Goal: Complete application form: Complete application form

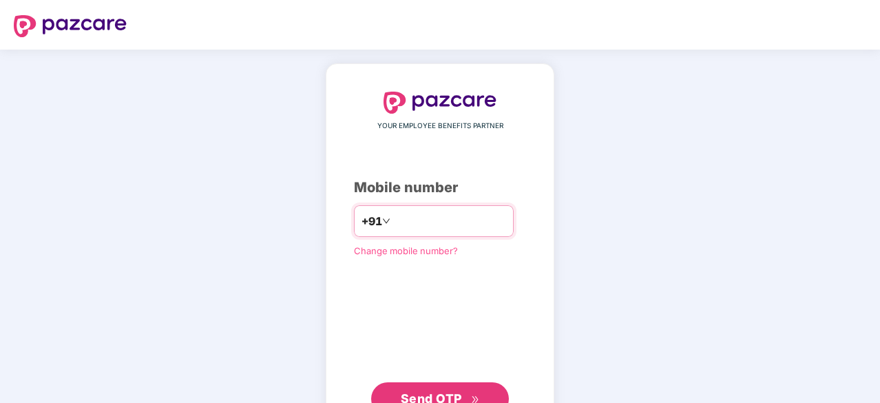
drag, startPoint x: 0, startPoint y: 0, endPoint x: 411, endPoint y: 229, distance: 470.3
click at [411, 229] on input "number" at bounding box center [449, 221] width 113 height 22
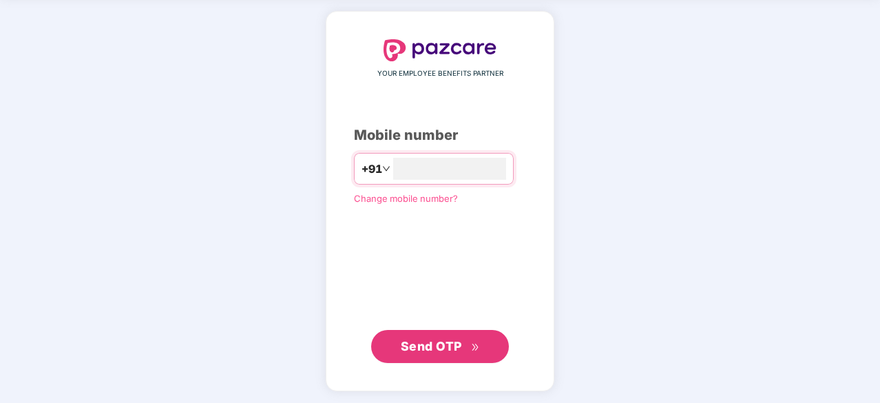
type input "**********"
click at [473, 340] on span "Send OTP" at bounding box center [440, 347] width 79 height 19
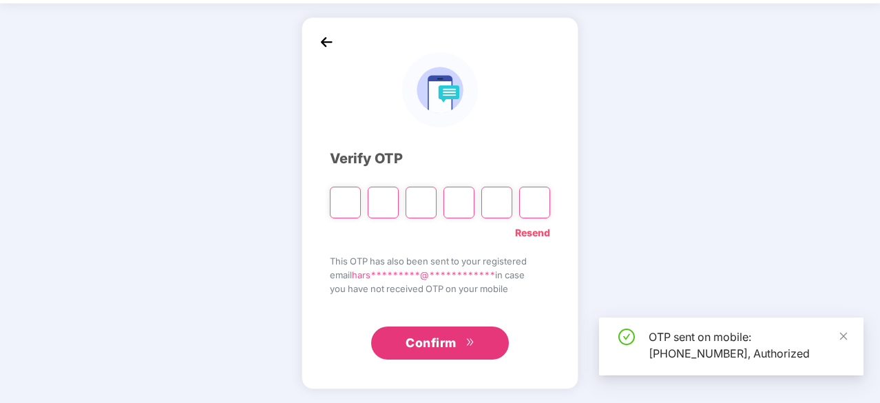
scroll to position [45, 0]
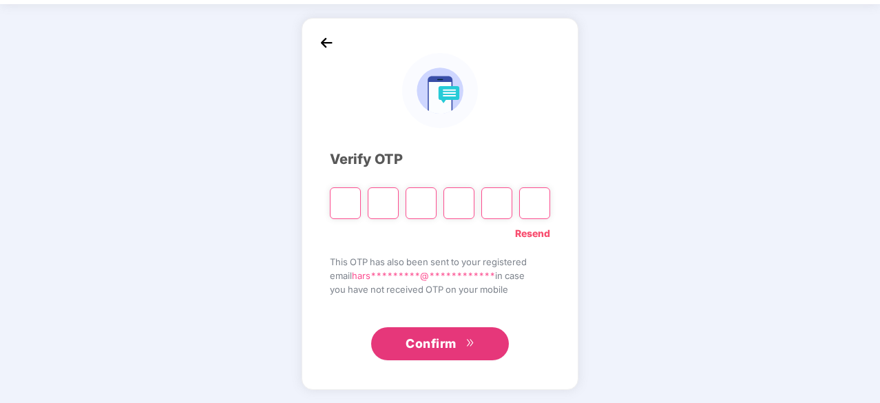
type input "*"
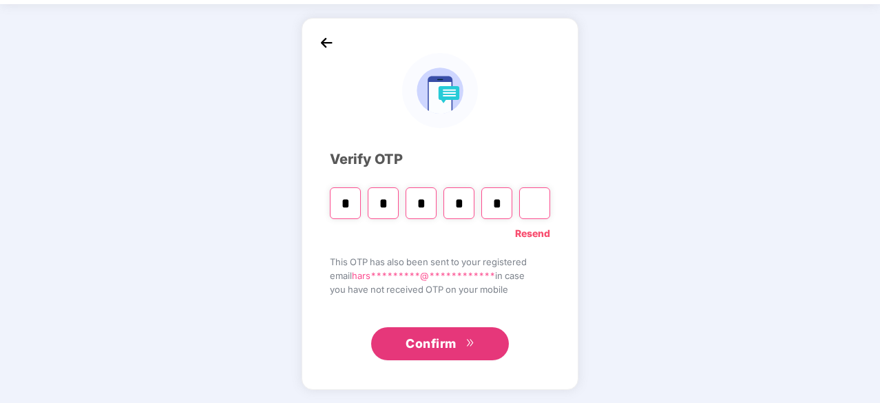
type input "*"
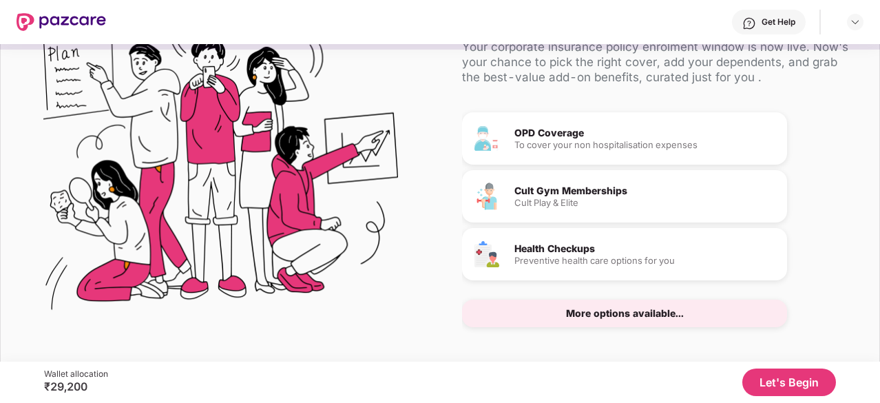
scroll to position [66, 0]
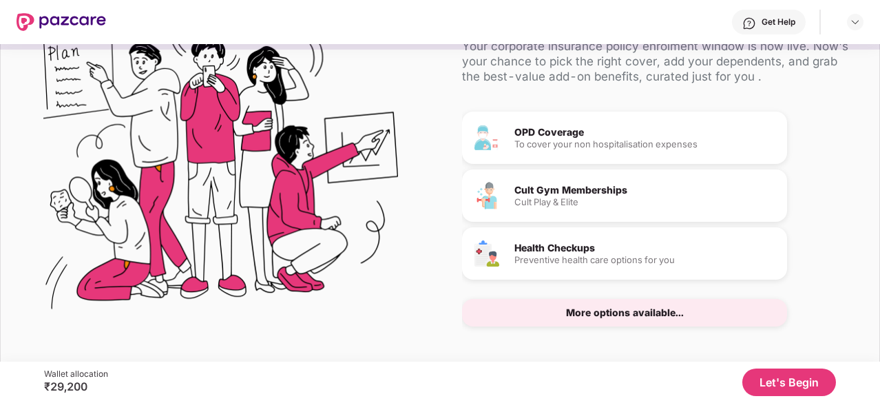
click at [789, 384] on button "Let's Begin" at bounding box center [790, 383] width 94 height 28
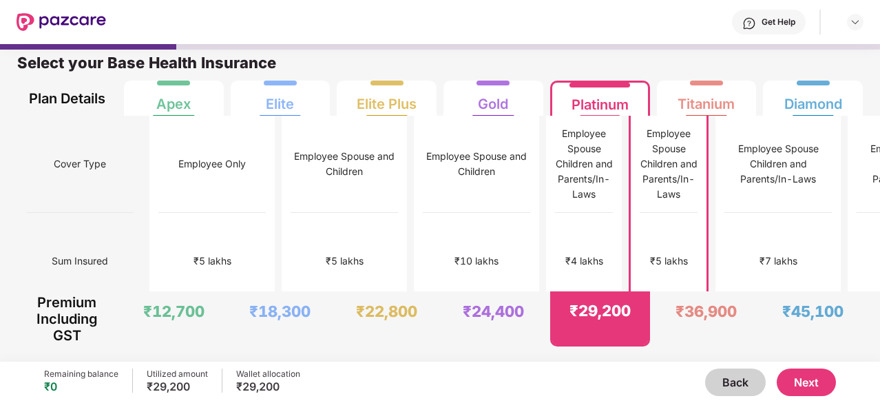
scroll to position [7, 0]
click at [556, 247] on div "₹4 lakhs" at bounding box center [585, 261] width 58 height 97
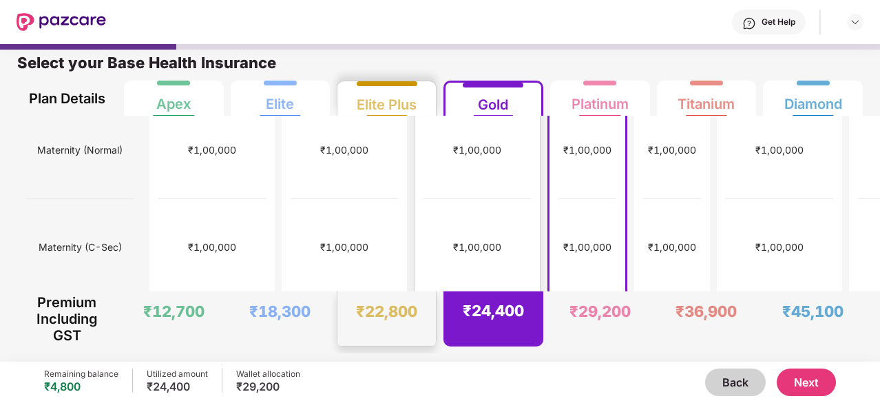
scroll to position [500, 0]
click at [813, 375] on button "Next" at bounding box center [806, 383] width 59 height 28
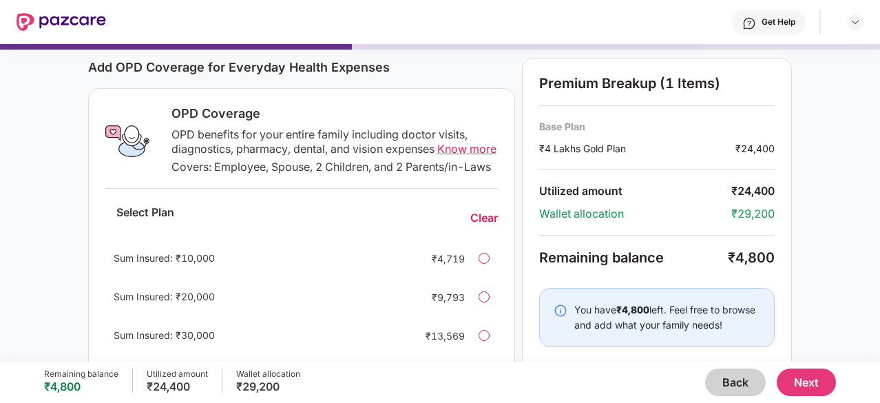
scroll to position [183, 0]
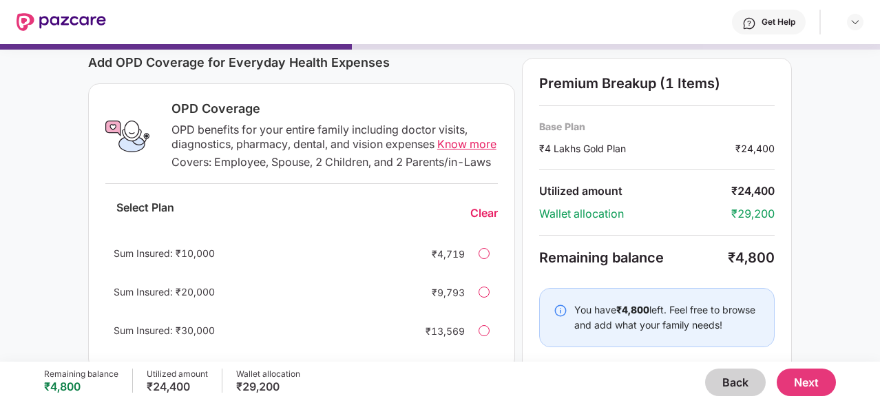
click at [442, 138] on span "Know more" at bounding box center [466, 144] width 59 height 14
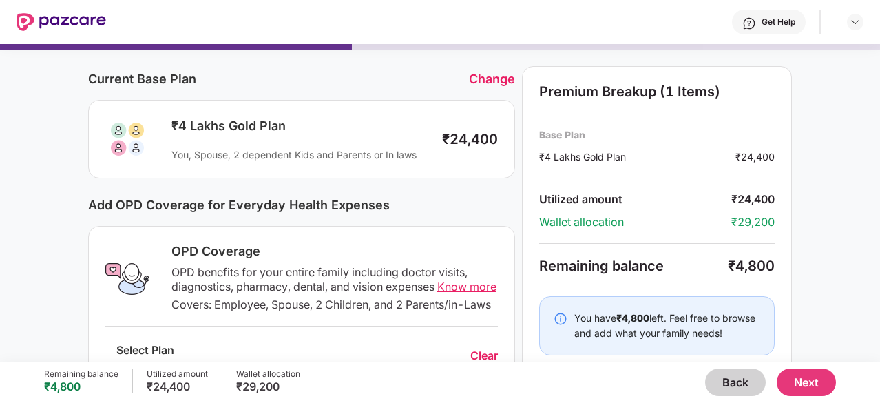
scroll to position [65, 0]
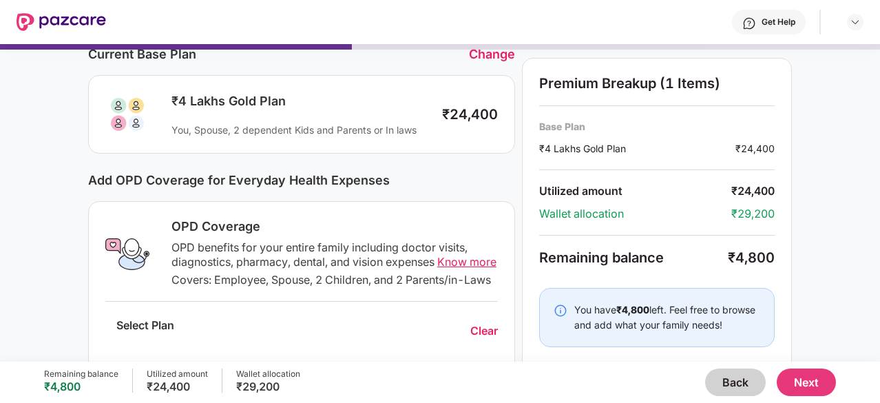
click at [806, 374] on button "Next" at bounding box center [806, 383] width 59 height 28
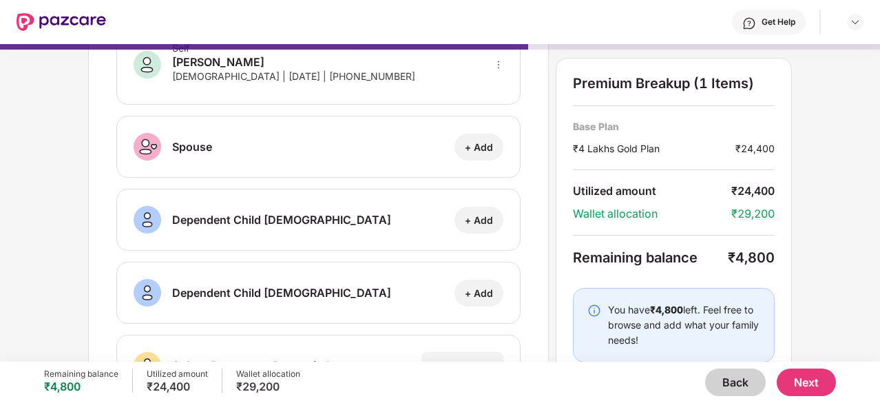
scroll to position [0, 0]
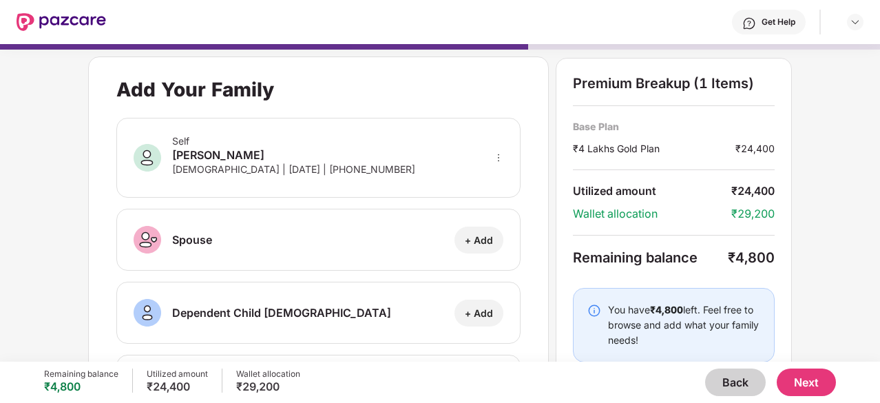
click at [756, 375] on button "Back" at bounding box center [735, 383] width 61 height 28
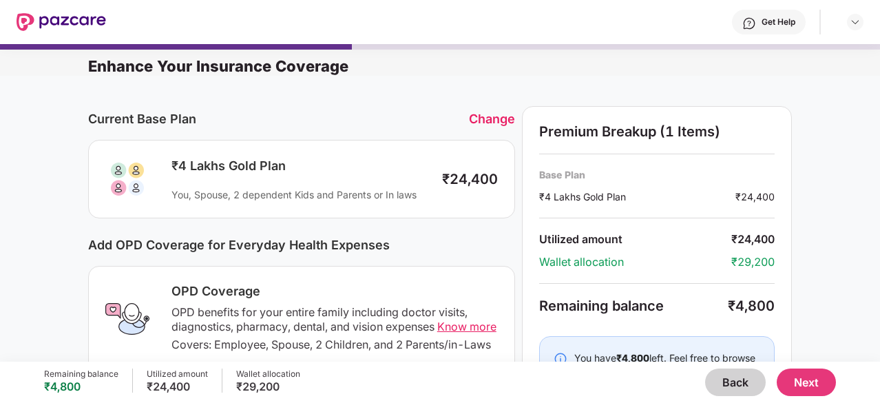
click at [756, 375] on button "Back" at bounding box center [735, 383] width 61 height 28
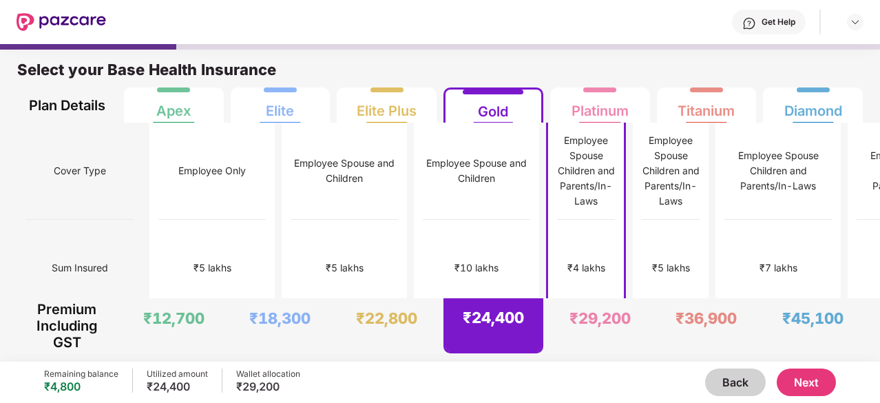
click at [756, 375] on button "Back" at bounding box center [735, 383] width 61 height 28
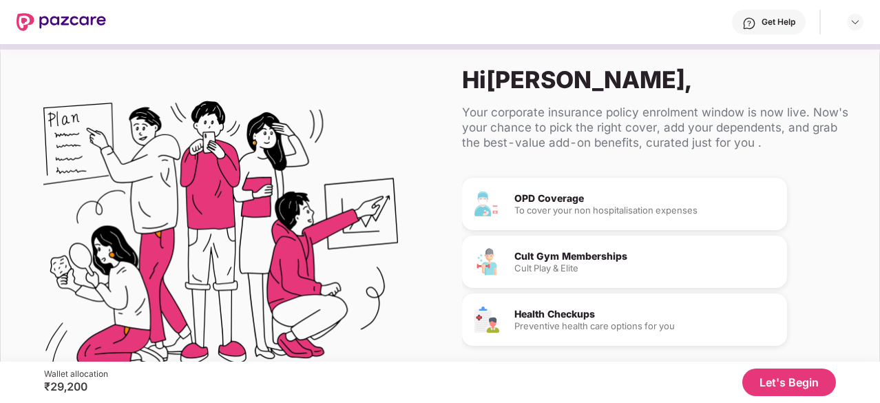
scroll to position [81, 0]
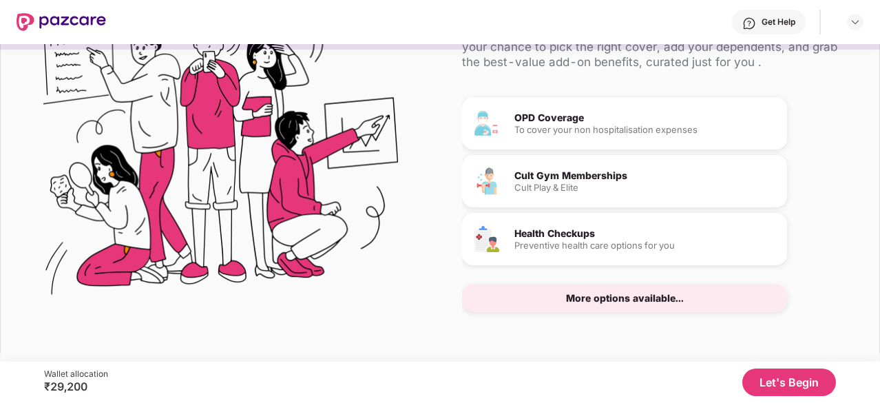
click at [792, 381] on button "Let's Begin" at bounding box center [790, 383] width 94 height 28
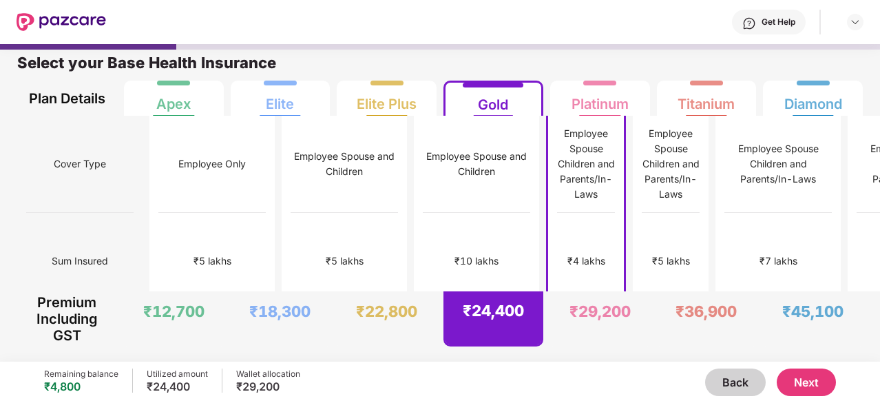
scroll to position [7, 0]
click at [178, 218] on div "₹5 lakhs" at bounding box center [212, 261] width 107 height 97
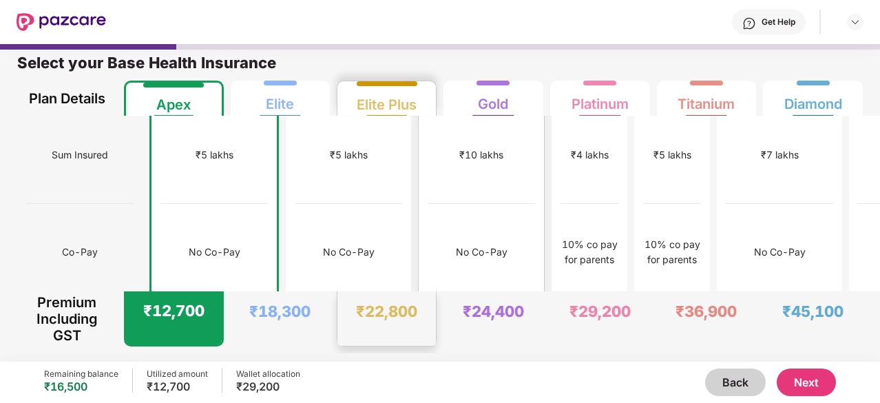
scroll to position [0, 0]
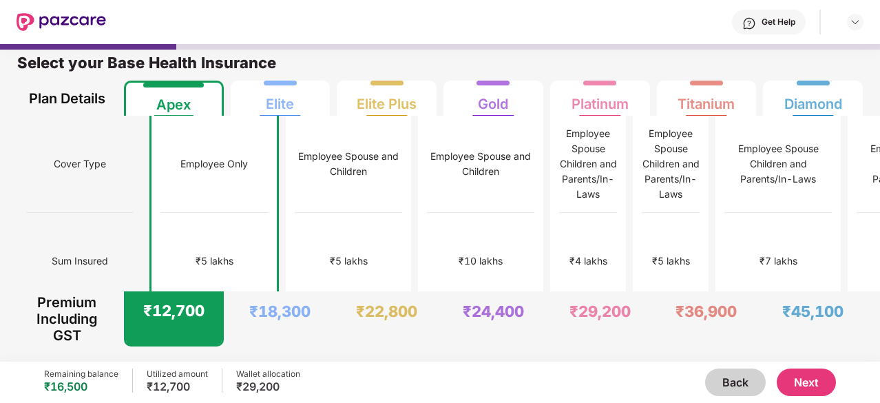
click at [822, 381] on button "Next" at bounding box center [806, 383] width 59 height 28
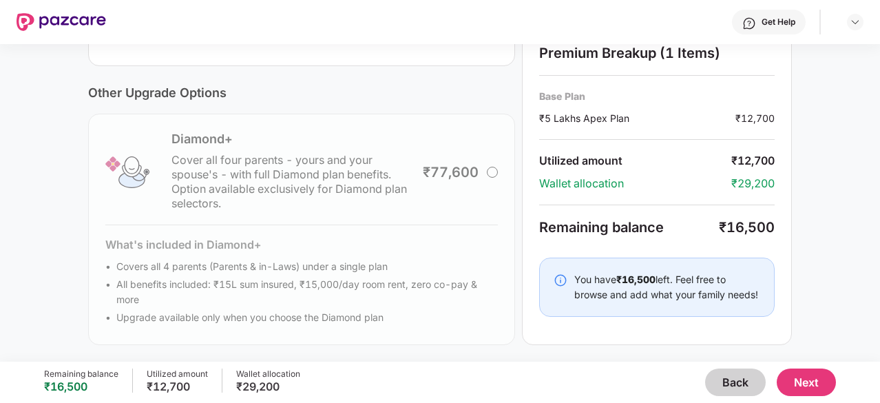
scroll to position [499, 0]
click at [803, 380] on button "Next" at bounding box center [806, 383] width 59 height 28
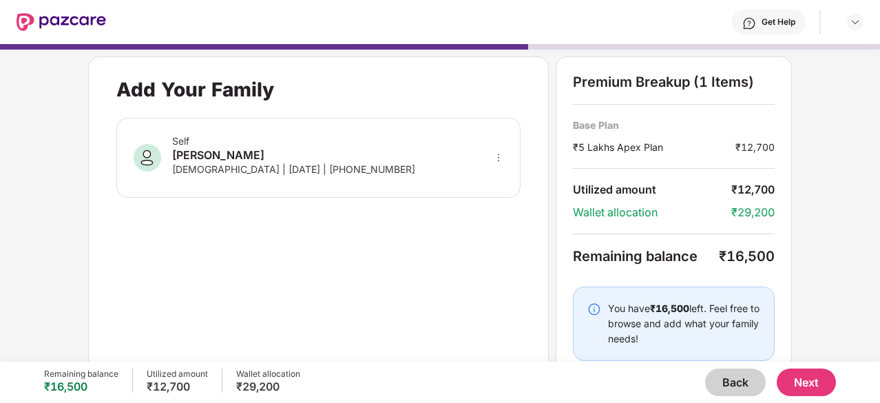
click at [498, 159] on icon "more" at bounding box center [498, 158] width 1 height 8
click at [490, 177] on div at bounding box center [480, 177] width 45 height 25
select select "******"
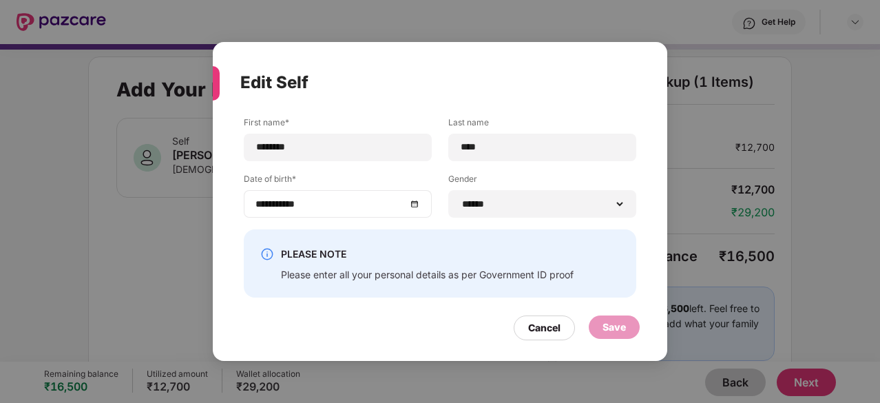
click at [410, 207] on div "**********" at bounding box center [338, 203] width 165 height 15
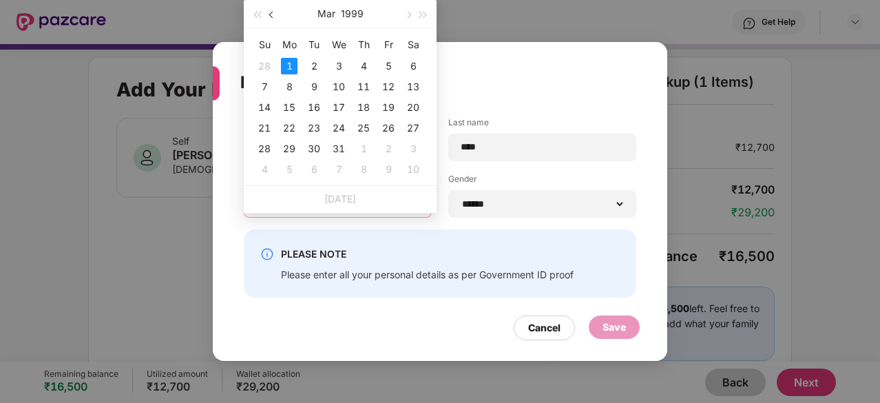
click at [270, 20] on button "button" at bounding box center [272, 14] width 15 height 28
type input "**********"
click at [268, 87] on div "3" at bounding box center [264, 87] width 17 height 17
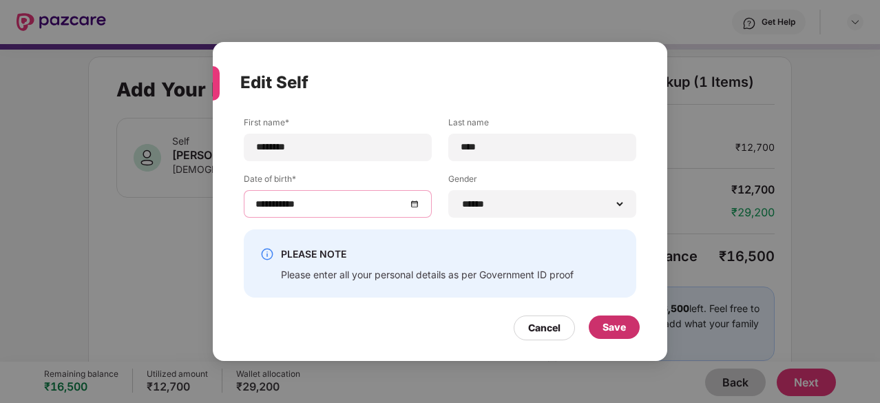
click at [623, 323] on div "Save" at bounding box center [614, 327] width 23 height 15
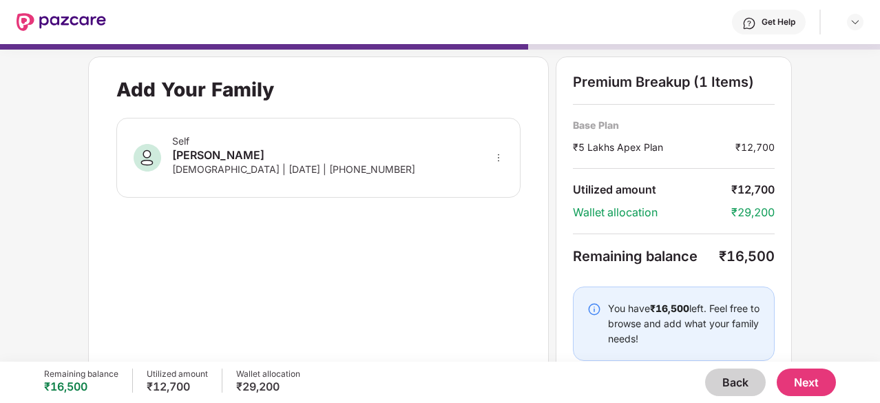
scroll to position [26, 0]
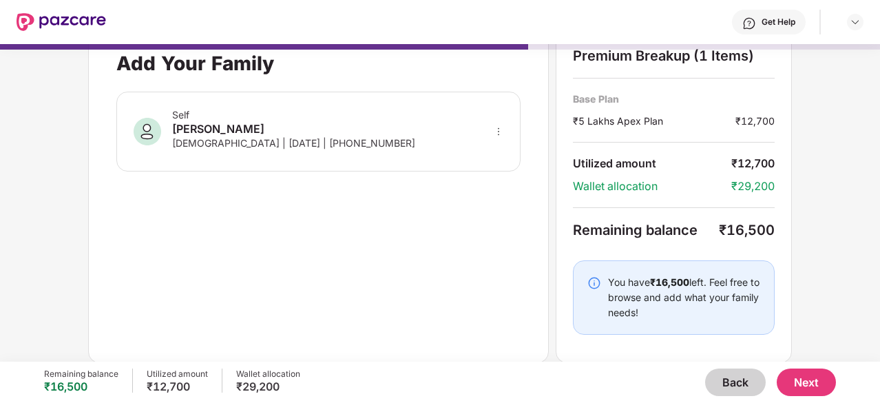
click at [809, 386] on button "Next" at bounding box center [806, 383] width 59 height 28
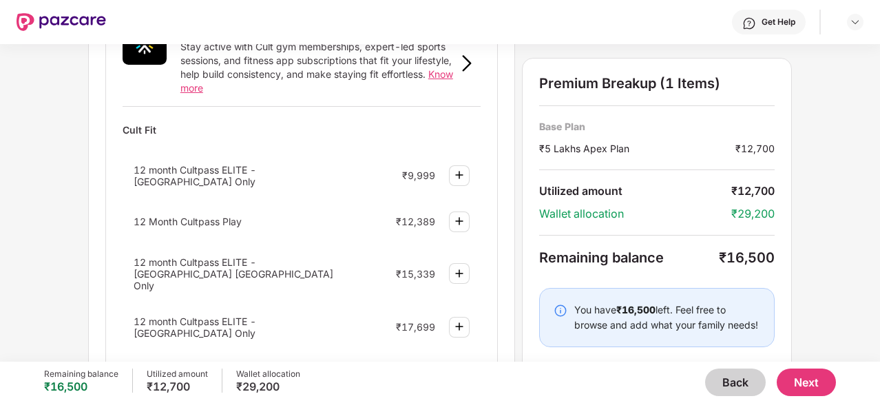
scroll to position [608, 0]
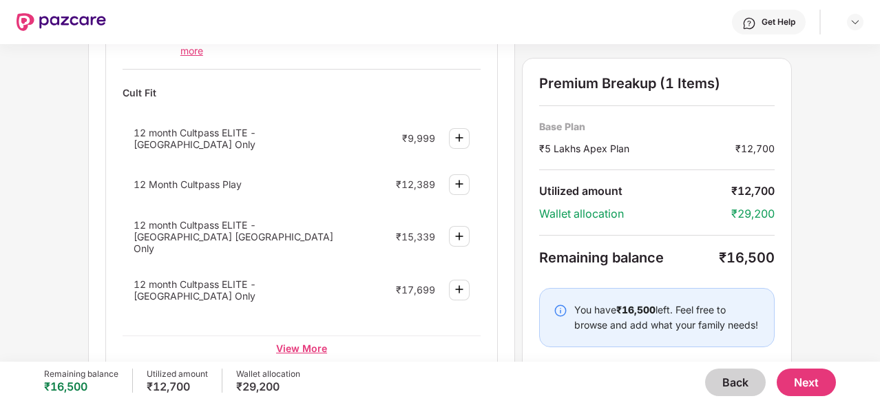
click at [302, 335] on div "View More" at bounding box center [302, 347] width 358 height 25
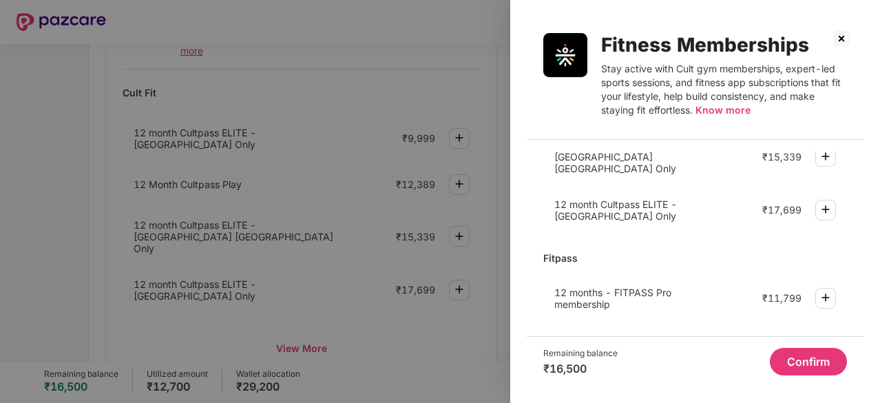
scroll to position [118, 0]
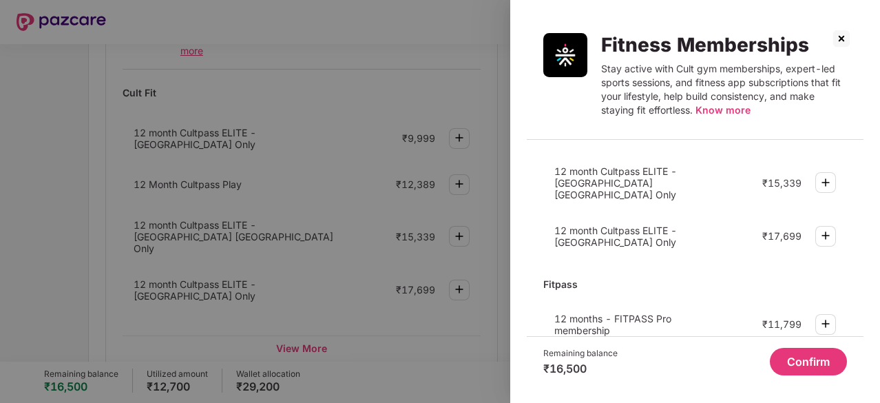
click at [601, 313] on span "12 months - FITPASS Pro membership" at bounding box center [613, 324] width 117 height 23
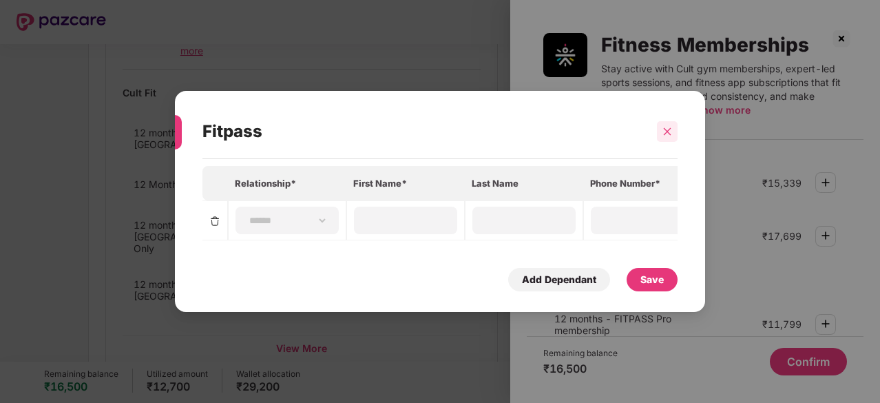
click at [670, 127] on icon "close" at bounding box center [668, 132] width 10 height 10
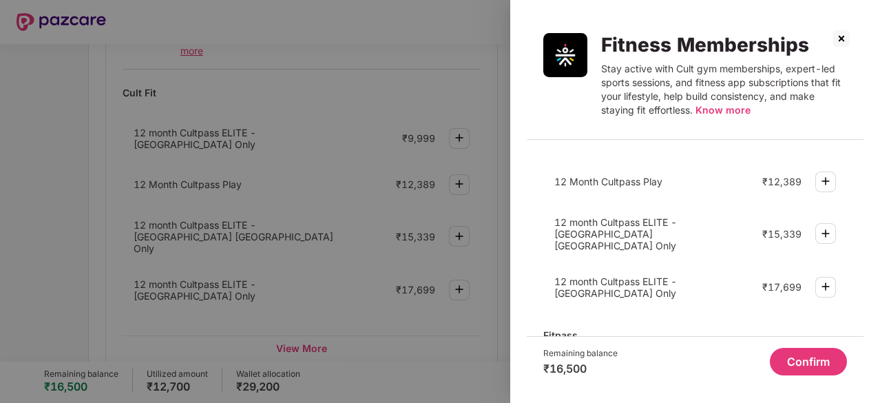
scroll to position [34, 0]
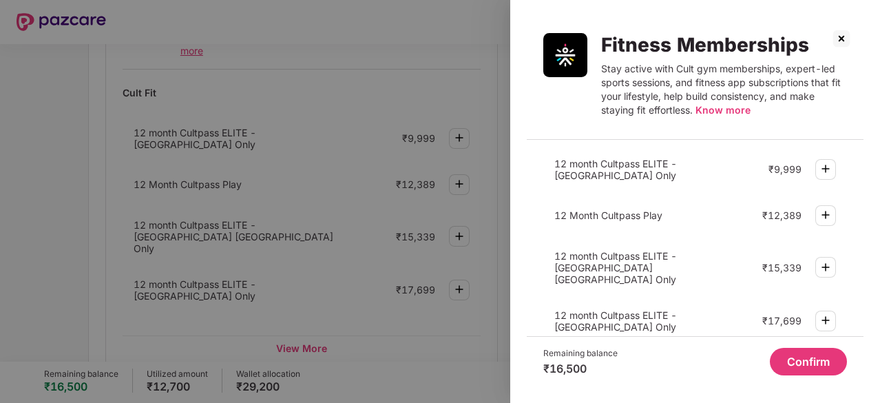
click at [393, 249] on div at bounding box center [440, 201] width 880 height 403
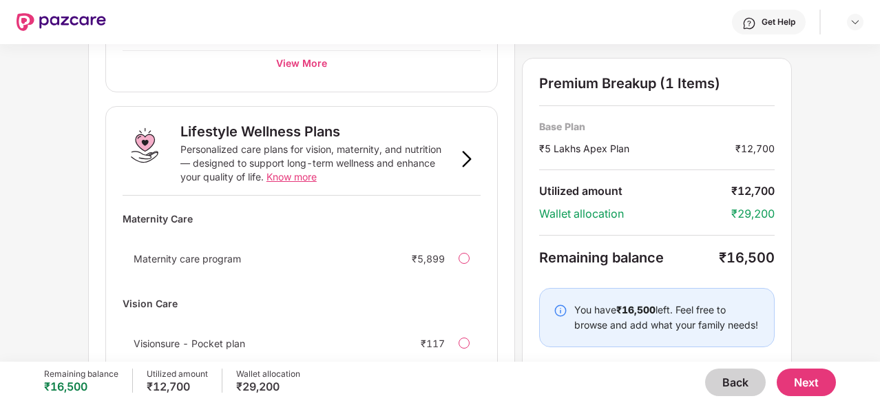
scroll to position [977, 0]
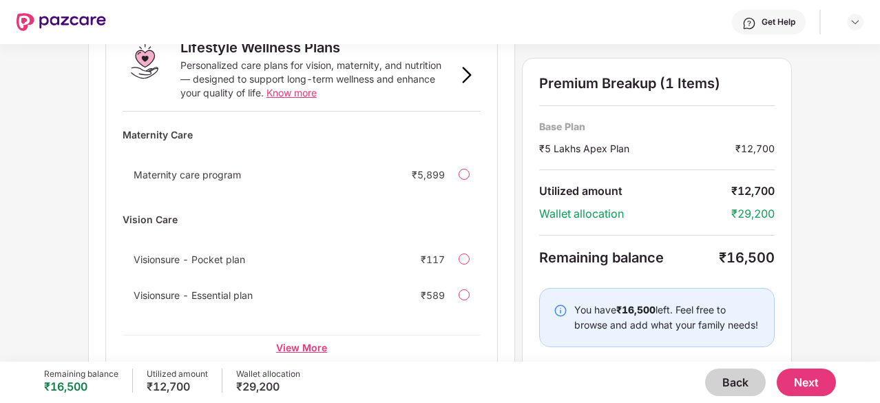
click at [311, 335] on div "View More" at bounding box center [302, 347] width 358 height 25
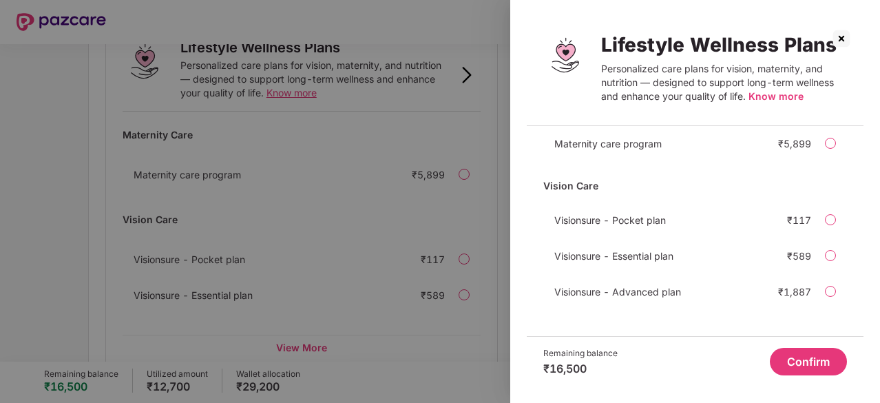
scroll to position [0, 0]
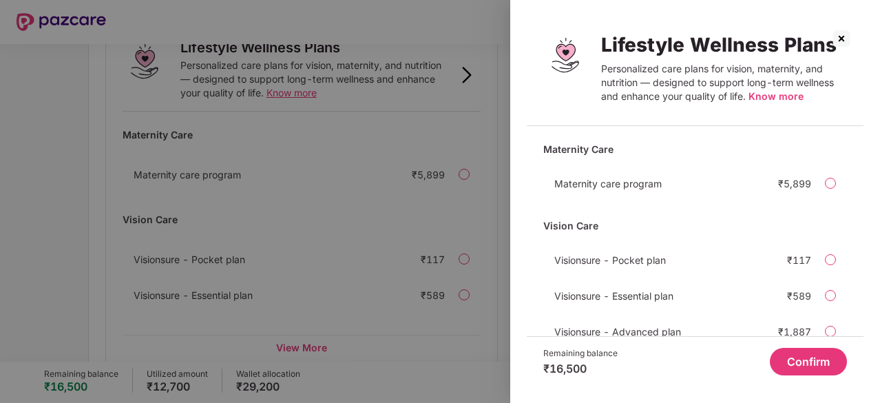
click at [842, 32] on img at bounding box center [842, 39] width 22 height 22
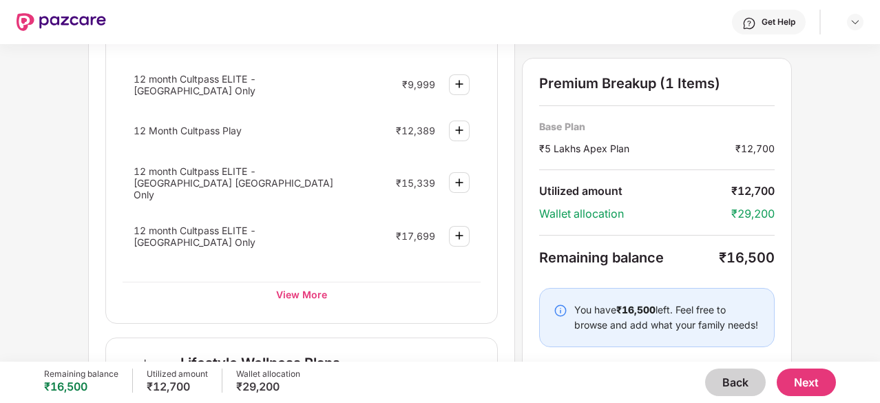
scroll to position [737, 0]
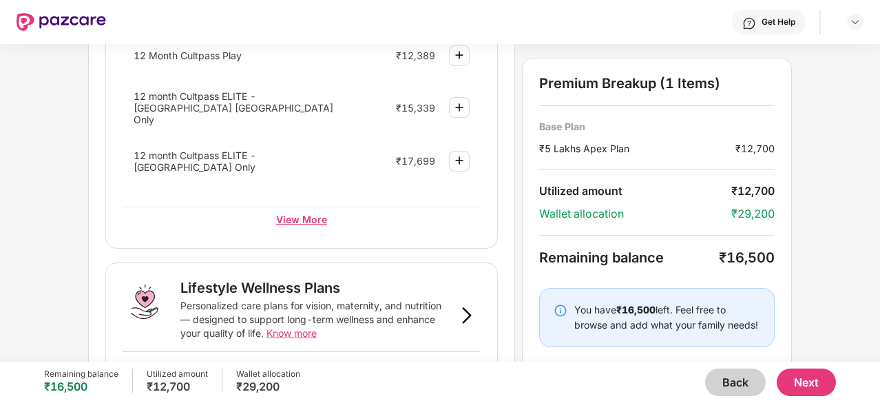
click at [296, 207] on div "View More" at bounding box center [302, 219] width 358 height 25
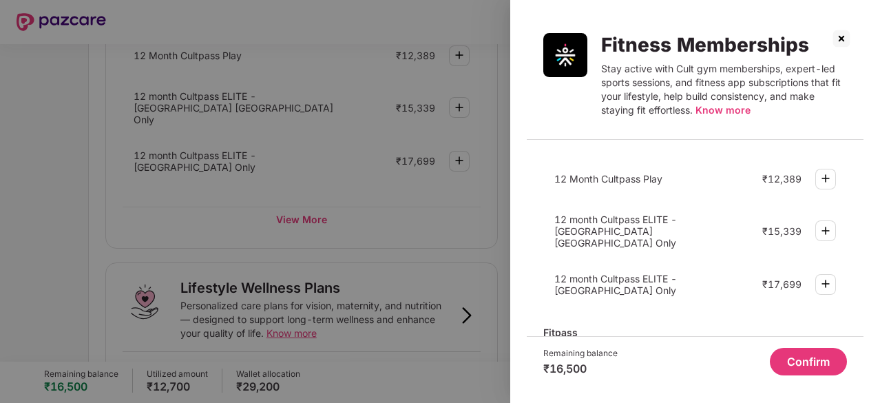
scroll to position [12, 0]
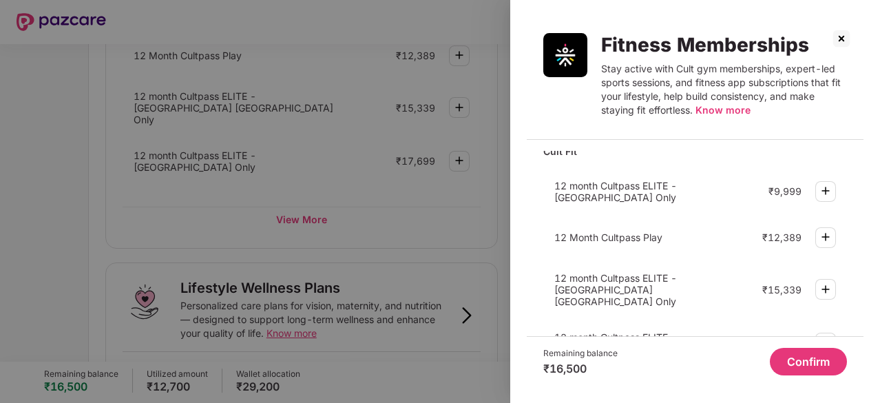
click at [823, 240] on img at bounding box center [826, 237] width 17 height 17
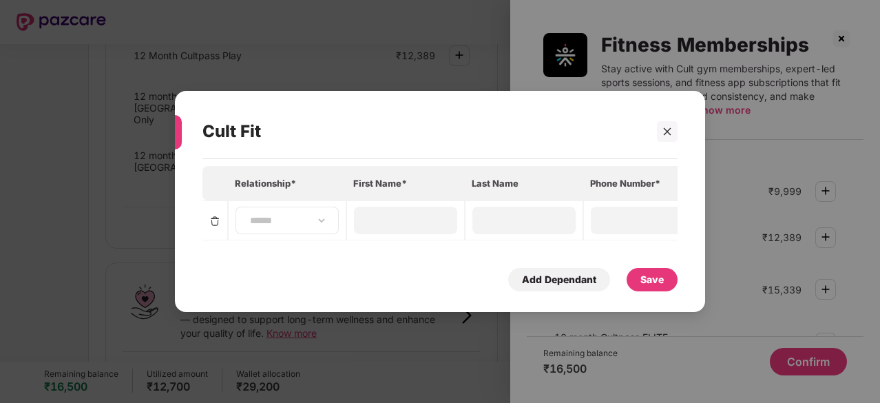
click at [321, 223] on div "**********" at bounding box center [287, 221] width 103 height 28
click at [288, 218] on select "**********" at bounding box center [287, 220] width 80 height 11
select select "****"
click at [247, 215] on select "**********" at bounding box center [287, 220] width 80 height 11
type input "********"
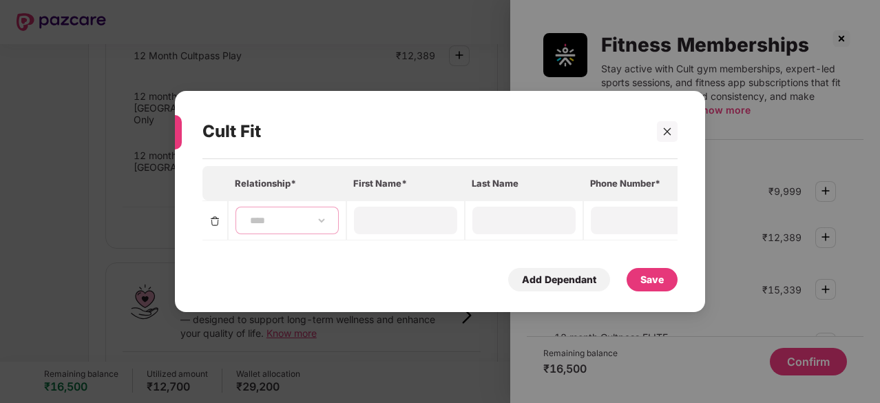
type input "****"
type input "**********"
click at [320, 210] on div "**********" at bounding box center [287, 221] width 103 height 28
click at [320, 221] on select "**********" at bounding box center [287, 220] width 80 height 11
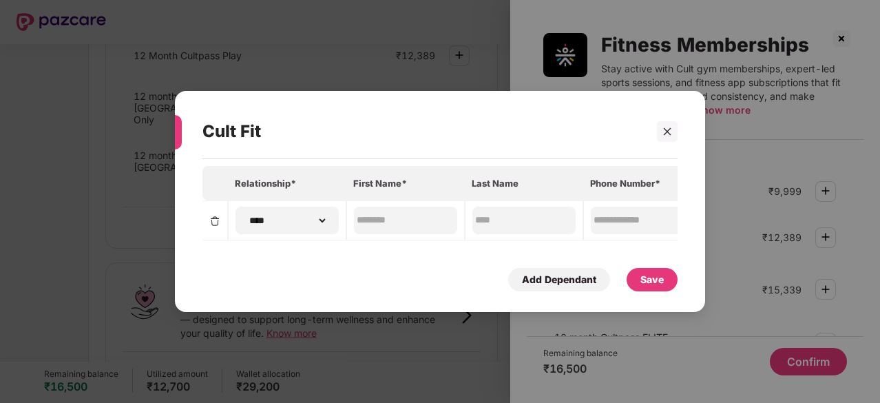
click at [398, 291] on div "Add Dependant Save" at bounding box center [440, 279] width 475 height 23
click at [649, 282] on div "Save" at bounding box center [652, 279] width 23 height 15
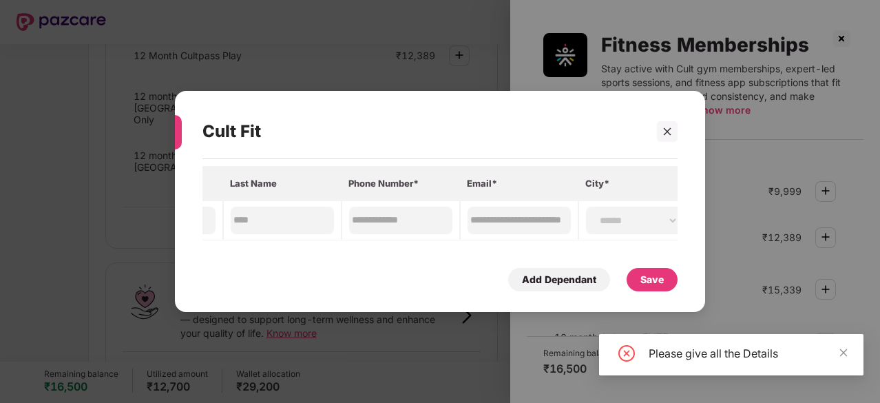
scroll to position [0, 265]
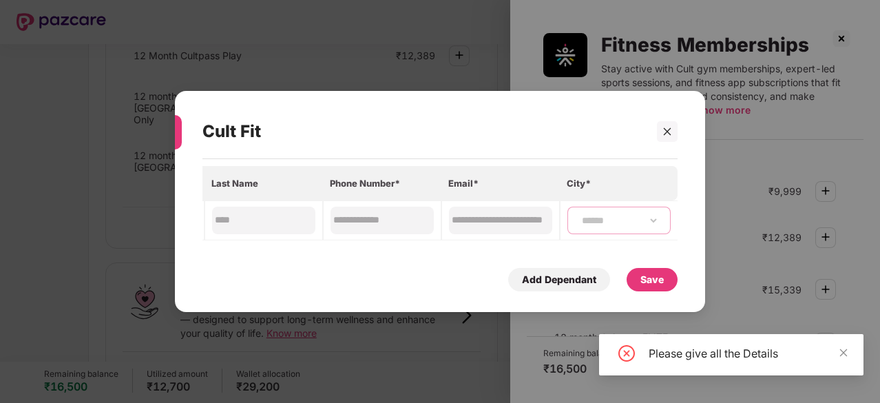
click at [579, 220] on select "**********" at bounding box center [619, 220] width 80 height 11
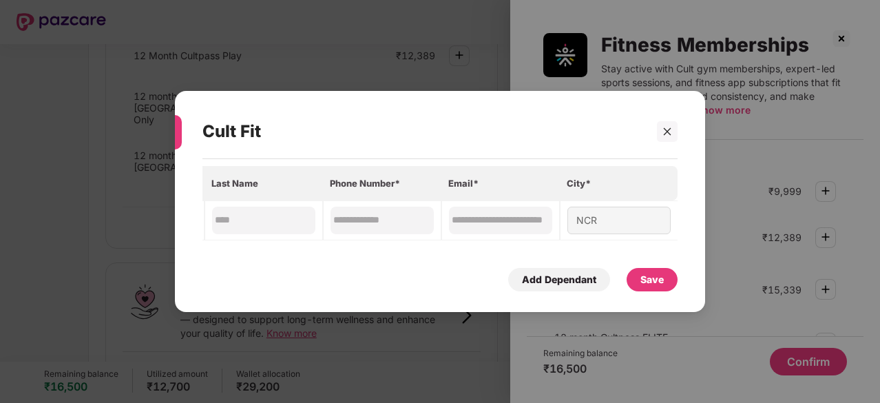
click at [653, 282] on div "Save" at bounding box center [652, 279] width 23 height 15
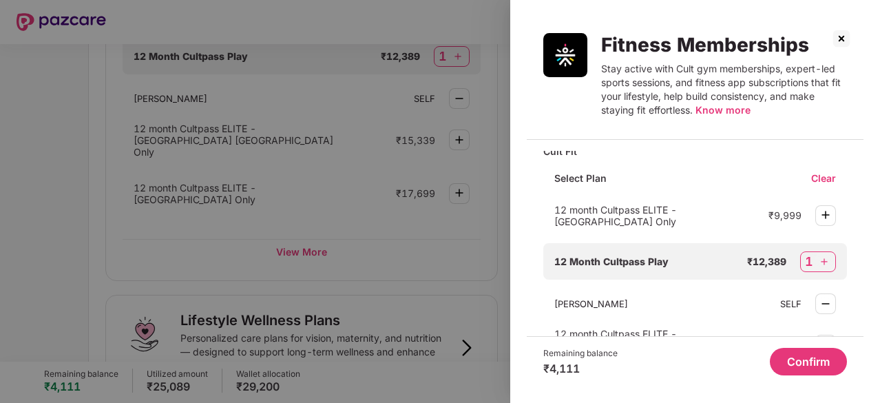
click at [806, 362] on button "Confirm" at bounding box center [808, 362] width 77 height 28
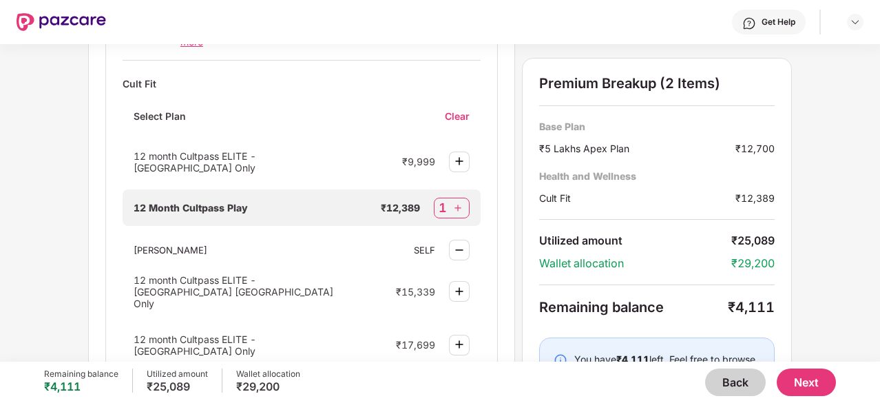
scroll to position [624, 0]
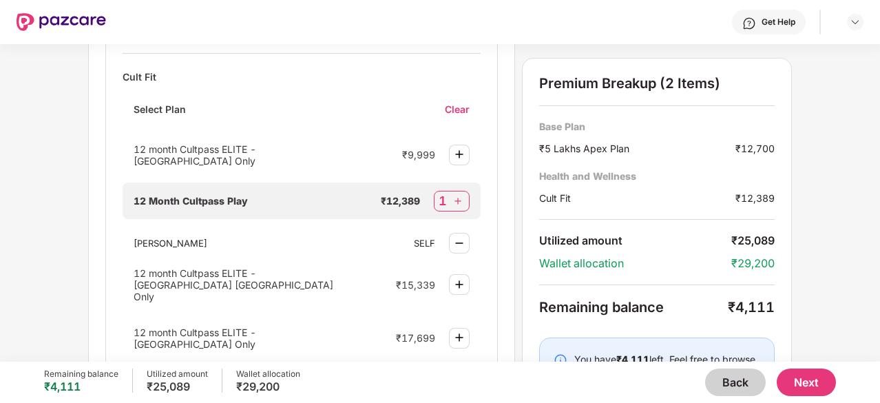
click at [459, 194] on img at bounding box center [458, 201] width 14 height 14
select select "****"
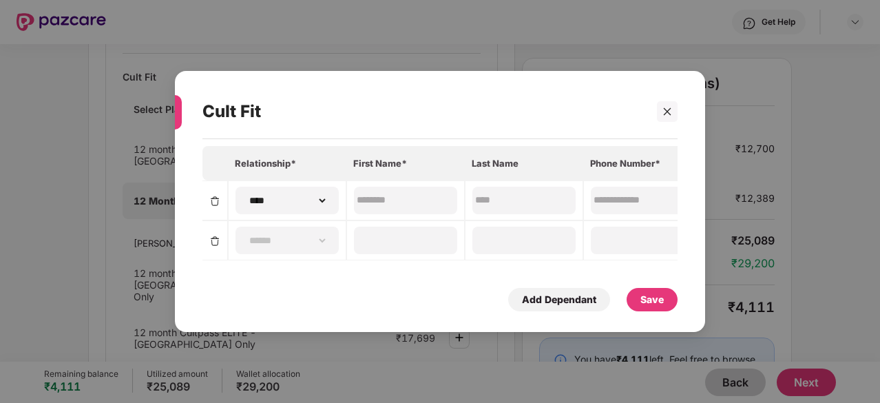
click at [219, 198] on img at bounding box center [214, 201] width 11 height 11
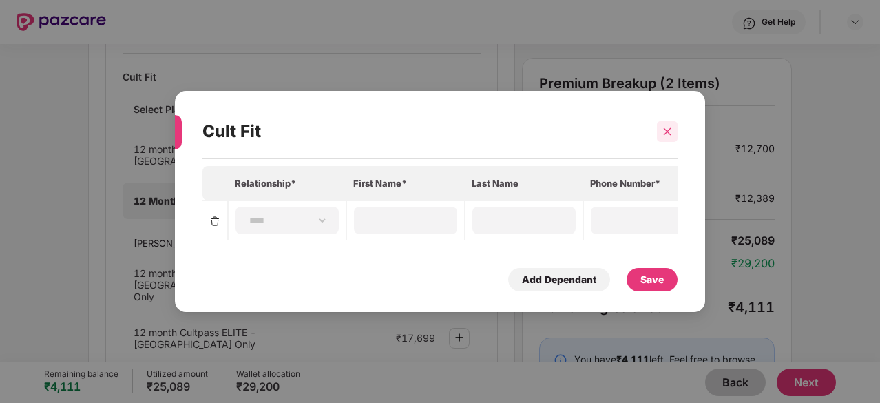
click at [670, 127] on icon "close" at bounding box center [668, 132] width 10 height 10
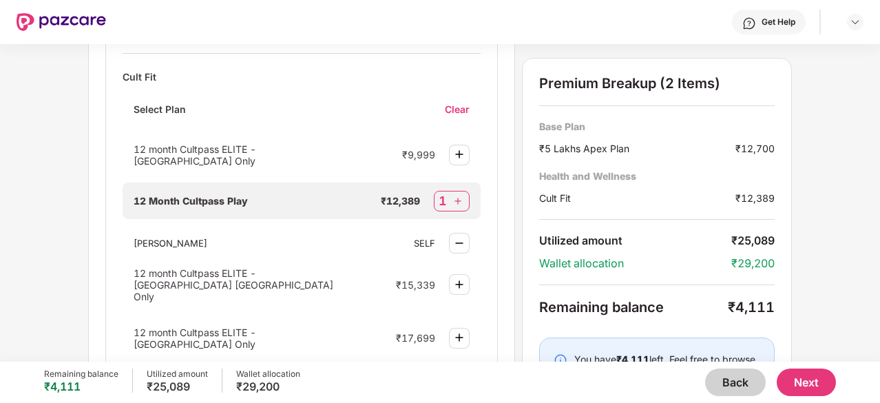
click at [717, 382] on button "Back" at bounding box center [735, 383] width 61 height 28
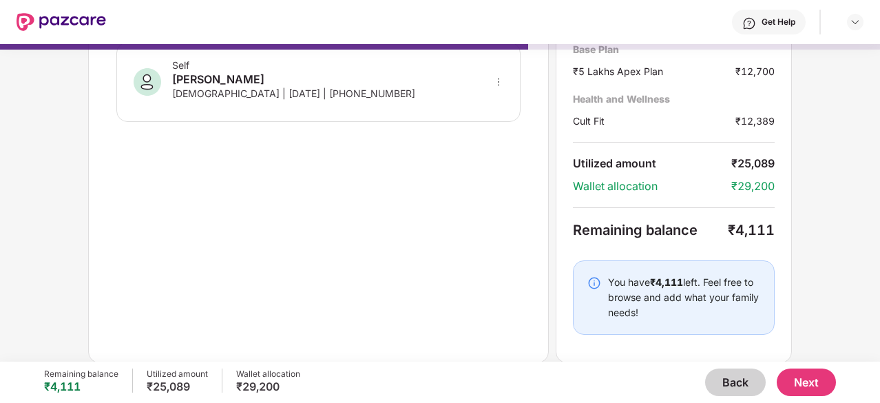
scroll to position [0, 0]
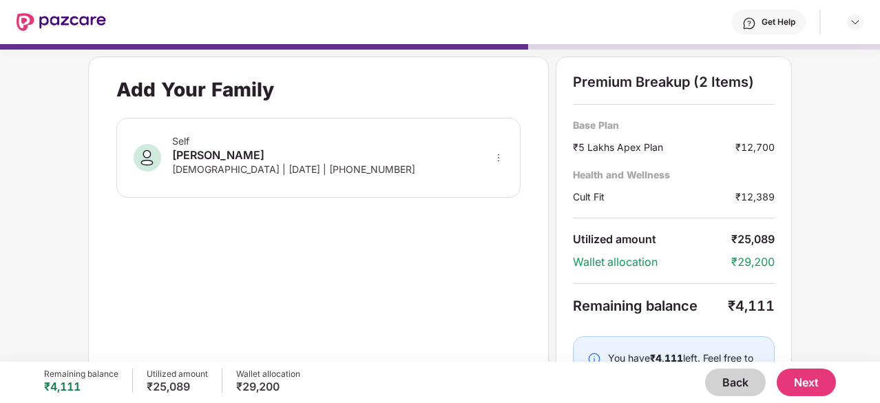
click at [796, 386] on button "Next" at bounding box center [806, 383] width 59 height 28
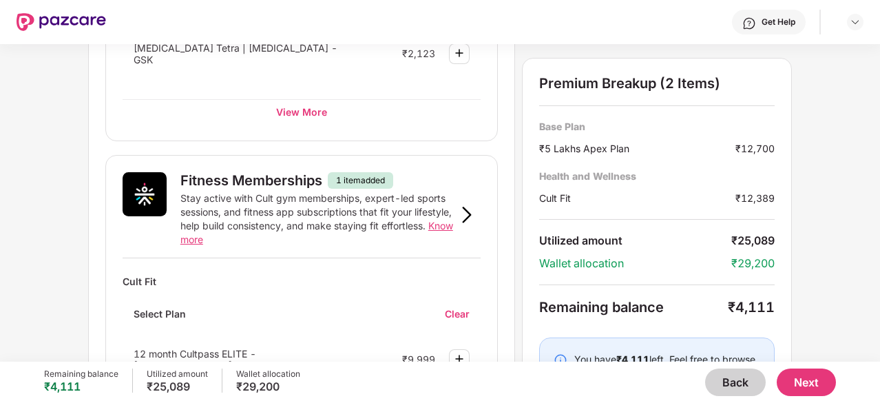
scroll to position [525, 0]
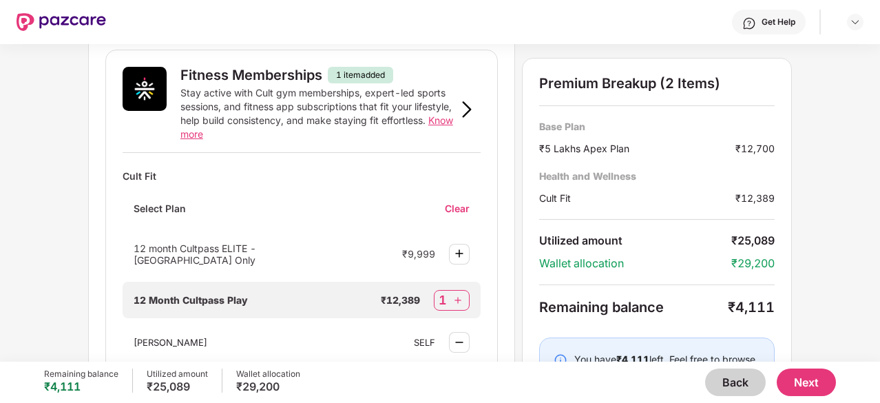
click at [441, 292] on div "1" at bounding box center [443, 300] width 8 height 17
click at [446, 292] on div "1" at bounding box center [443, 300] width 8 height 17
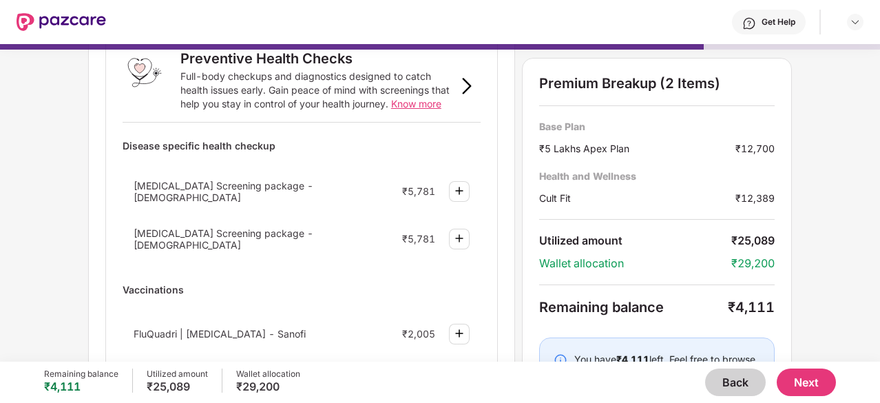
click at [742, 389] on button "Back" at bounding box center [735, 383] width 61 height 28
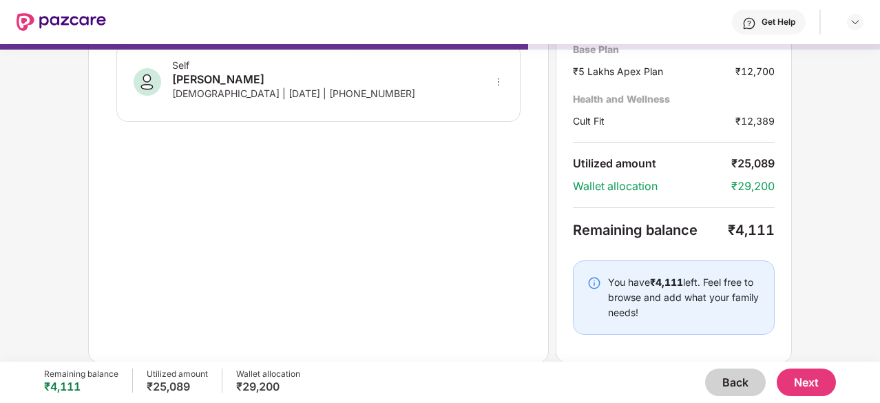
click at [742, 389] on button "Back" at bounding box center [735, 383] width 61 height 28
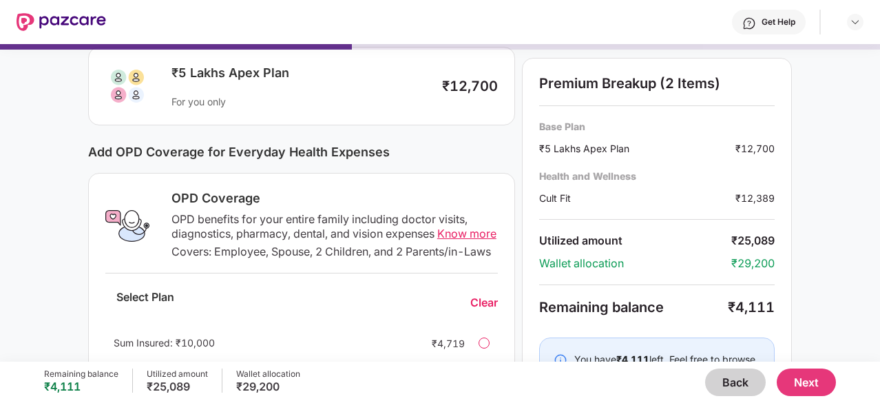
click at [742, 389] on button "Back" at bounding box center [735, 383] width 61 height 28
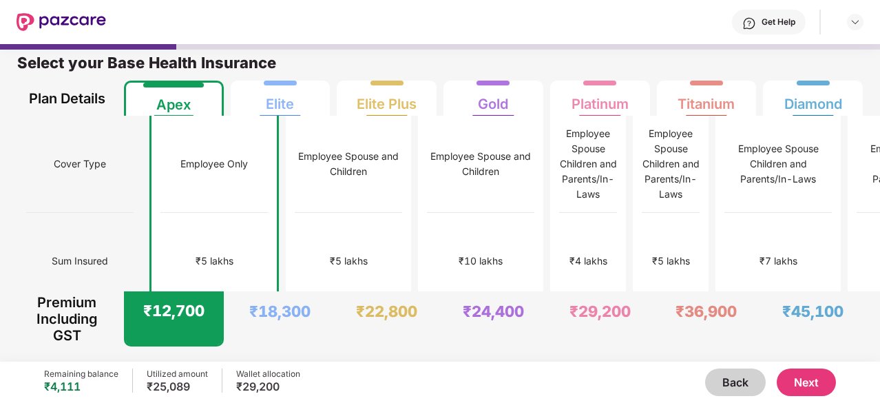
click at [742, 389] on button "Back" at bounding box center [735, 383] width 61 height 28
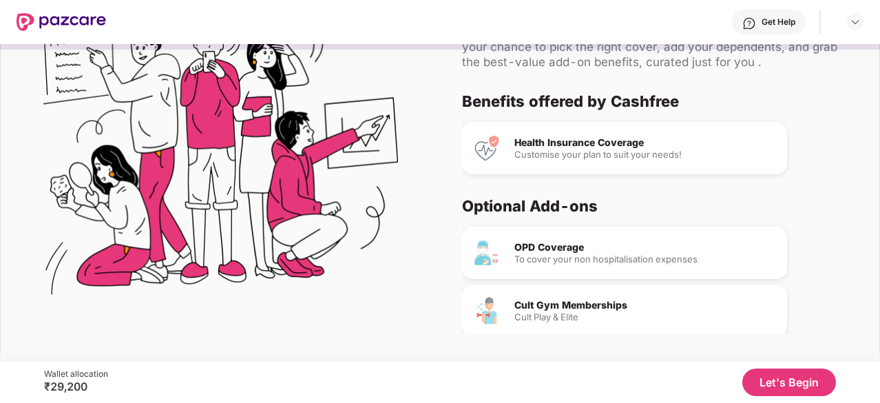
scroll to position [0, 0]
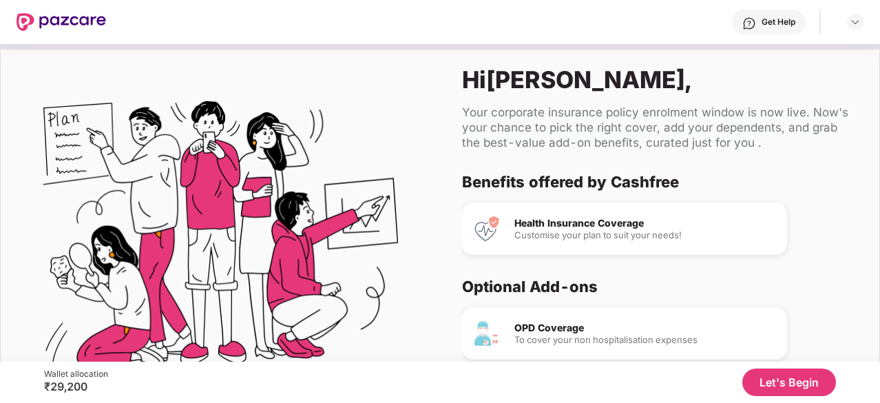
click at [778, 385] on button "Let's Begin" at bounding box center [790, 383] width 94 height 28
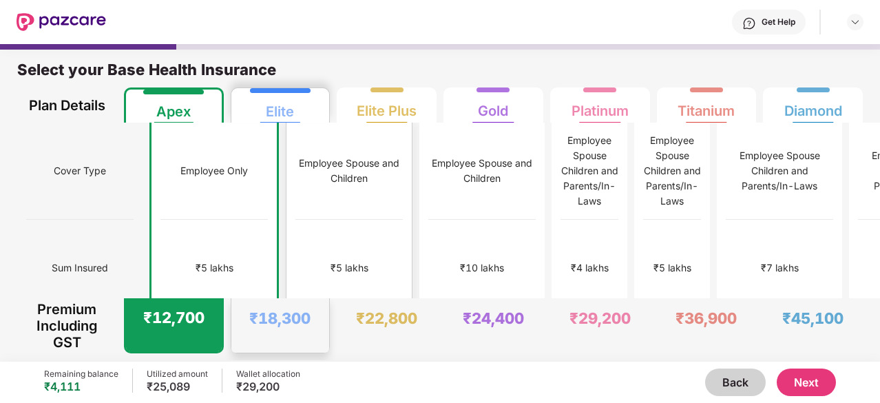
click at [296, 227] on div "₹5 lakhs" at bounding box center [349, 268] width 107 height 97
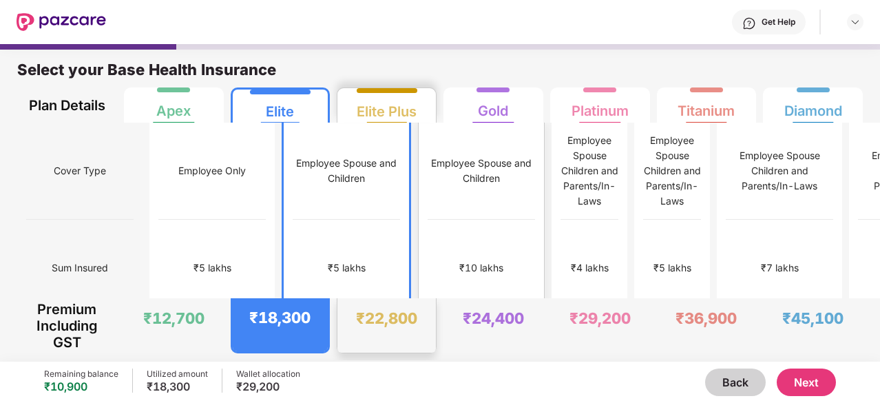
click at [428, 252] on div "₹10 lakhs" at bounding box center [481, 268] width 107 height 97
